Goal: Book appointment/travel/reservation

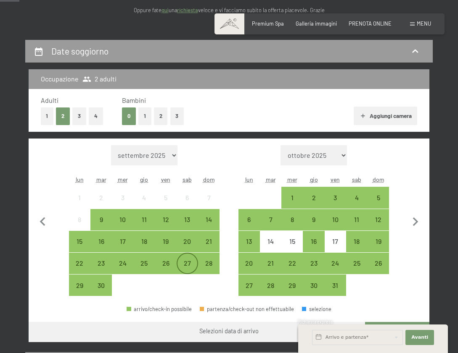
click at [187, 268] on div "27" at bounding box center [187, 270] width 20 height 20
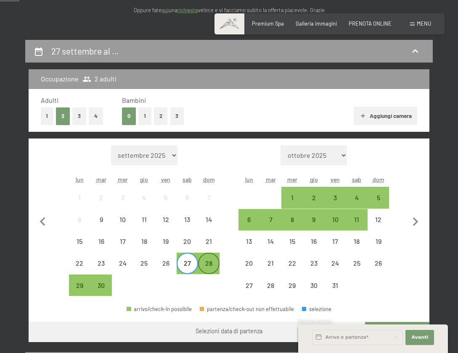
click at [205, 267] on div "28" at bounding box center [209, 270] width 20 height 20
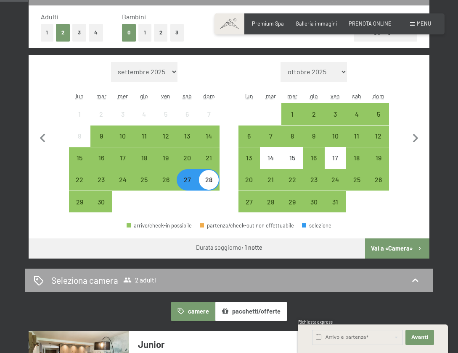
scroll to position [210, 0]
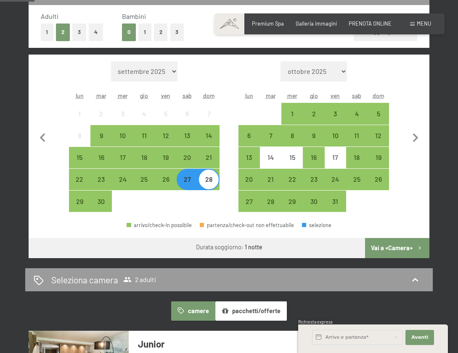
click at [232, 308] on button "pacchetti/offerte" at bounding box center [250, 311] width 71 height 19
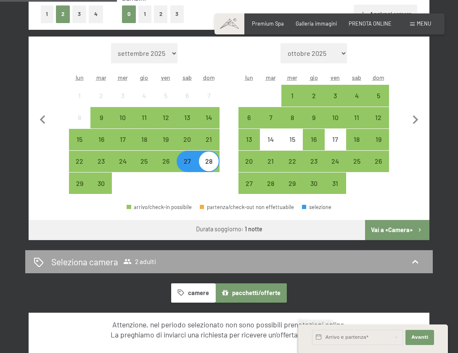
scroll to position [378, 0]
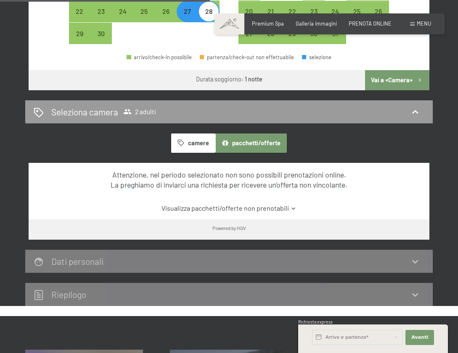
click at [257, 208] on link "Visualizza pacchetti/offerte non prenotabili" at bounding box center [229, 208] width 377 height 9
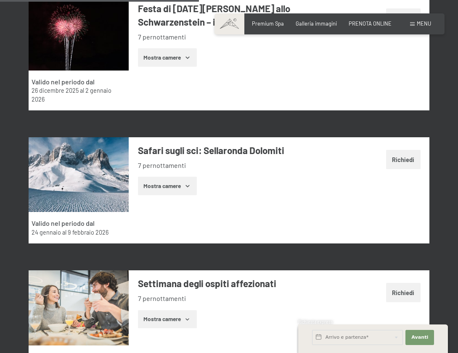
scroll to position [1303, 0]
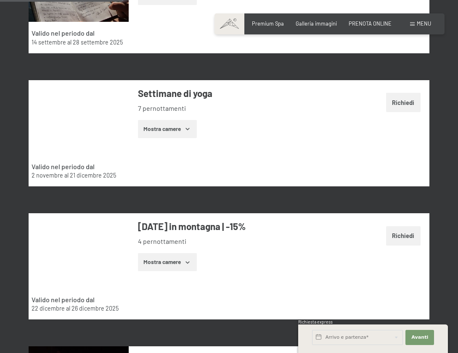
drag, startPoint x: 272, startPoint y: 231, endPoint x: 284, endPoint y: 114, distance: 117.0
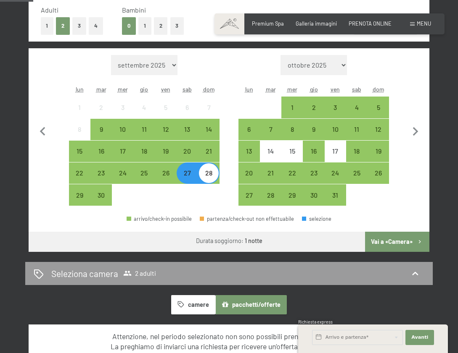
click at [375, 245] on button "Vai a «Camera»" at bounding box center [397, 242] width 64 height 20
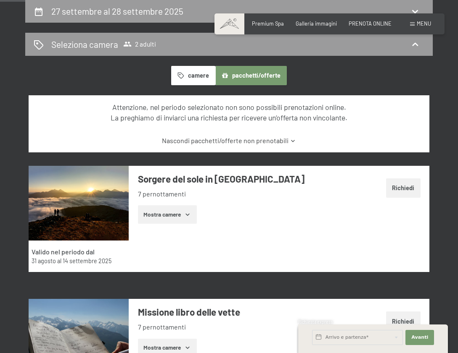
click at [189, 79] on button "camere" at bounding box center [193, 75] width 44 height 19
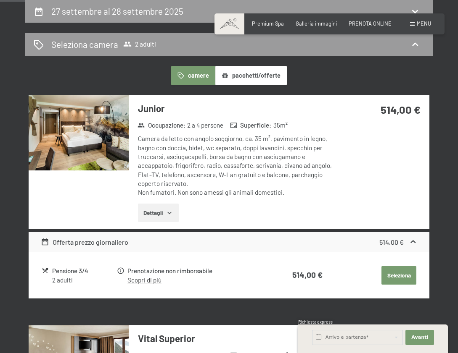
click at [171, 212] on icon "button" at bounding box center [169, 213] width 7 height 7
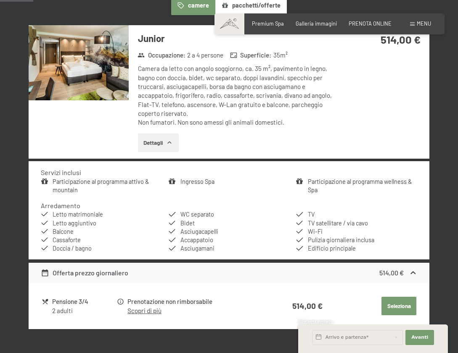
scroll to position [208, 0]
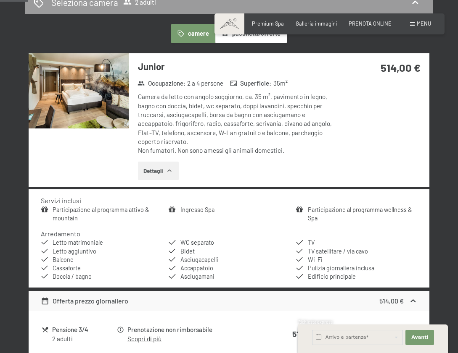
click at [87, 63] on img at bounding box center [79, 90] width 100 height 75
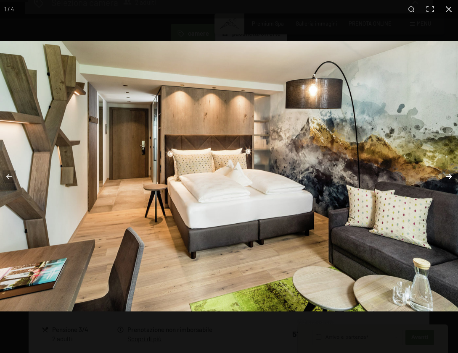
click at [452, 172] on button "button" at bounding box center [442, 177] width 29 height 42
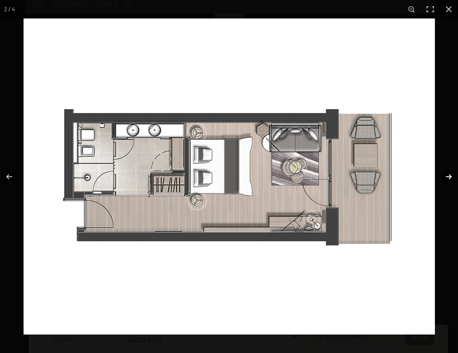
click at [452, 172] on button "button" at bounding box center [442, 177] width 29 height 42
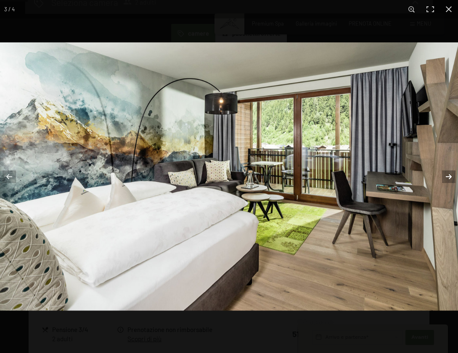
click at [452, 172] on button "button" at bounding box center [442, 177] width 29 height 42
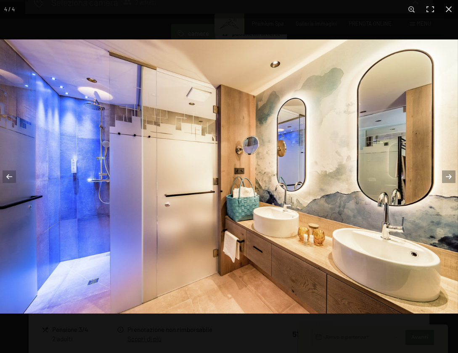
click at [452, 172] on button "button" at bounding box center [442, 177] width 29 height 42
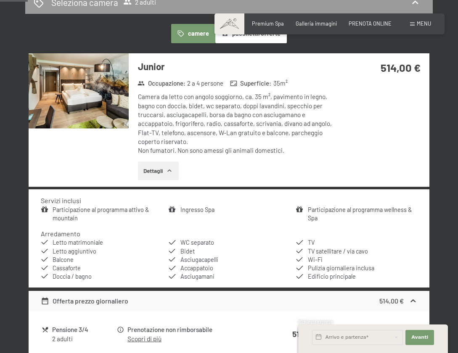
click at [0, 0] on button "button" at bounding box center [0, 0] width 0 height 0
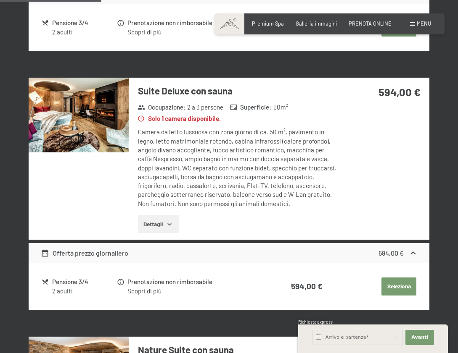
scroll to position [881, 0]
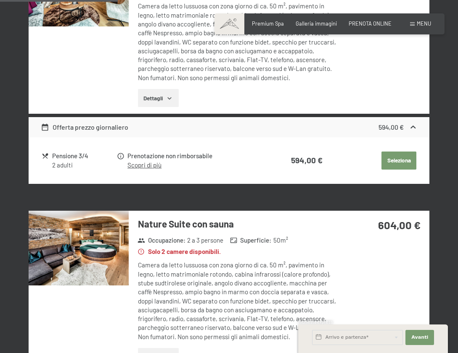
drag, startPoint x: 76, startPoint y: 152, endPoint x: 46, endPoint y: 162, distance: 31.1
click at [72, 153] on div "Pensione 3/4" at bounding box center [84, 156] width 64 height 10
click at [43, 161] on div at bounding box center [46, 156] width 8 height 10
click at [43, 158] on icon at bounding box center [46, 157] width 8 height 8
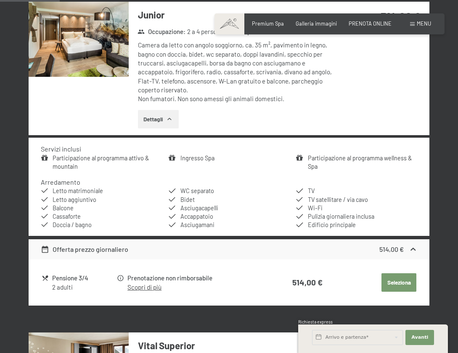
scroll to position [0, 0]
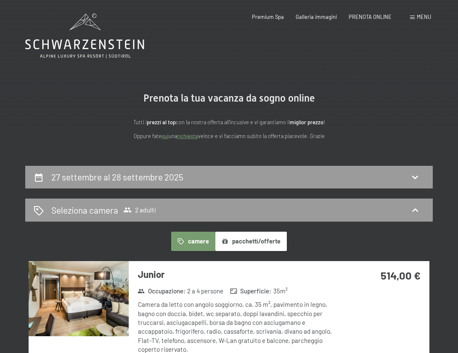
drag, startPoint x: 204, startPoint y: 205, endPoint x: 187, endPoint y: 85, distance: 121.0
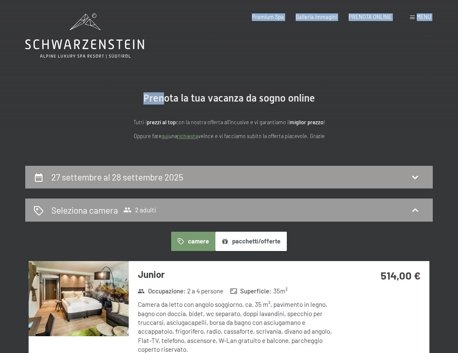
drag, startPoint x: 164, startPoint y: 44, endPoint x: 61, endPoint y: 44, distance: 103.0
click at [61, 44] on icon at bounding box center [84, 45] width 119 height 10
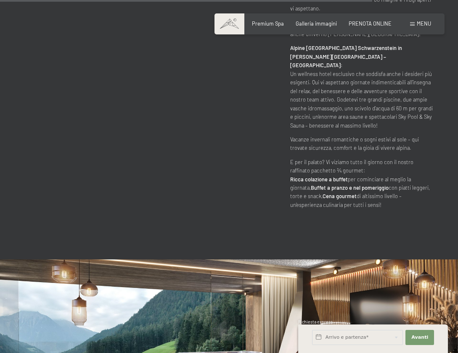
scroll to position [2680, 0]
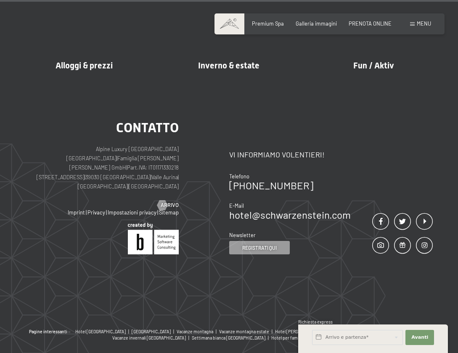
drag, startPoint x: 206, startPoint y: 227, endPoint x: 192, endPoint y: 282, distance: 56.2
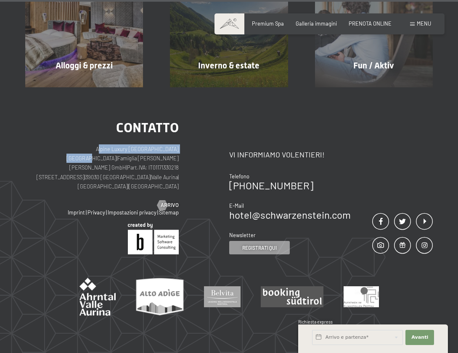
drag, startPoint x: 52, startPoint y: 118, endPoint x: 156, endPoint y: 121, distance: 104.3
click at [156, 145] on p "Alpine Luxury [GEOGRAPHIC_DATA] SCHWARZENSTEIN | Famiglia Zimmerhofer [PERSON_N…" at bounding box center [101, 168] width 153 height 47
copy p "Alpine Luxury [GEOGRAPHIC_DATA] [GEOGRAPHIC_DATA]"
